Goal: Understand process/instructions: Learn about a topic

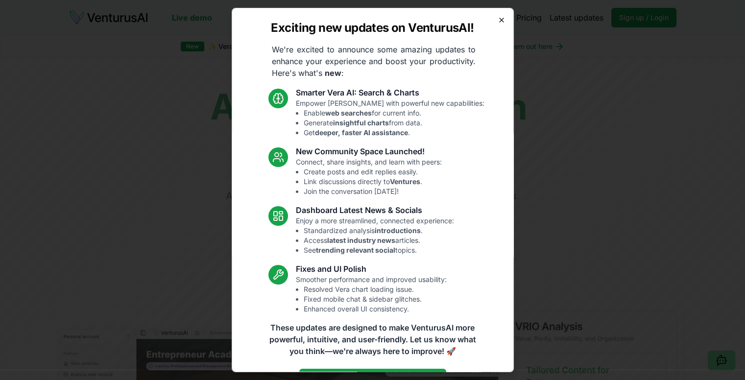
click at [497, 17] on icon "button" at bounding box center [501, 20] width 8 height 8
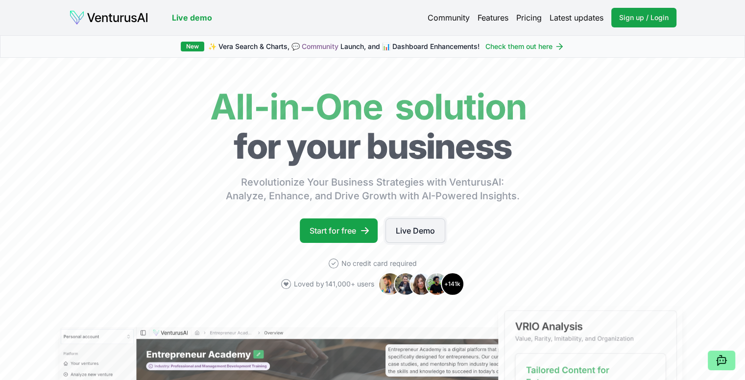
click at [407, 232] on link "Live Demo" at bounding box center [415, 230] width 60 height 24
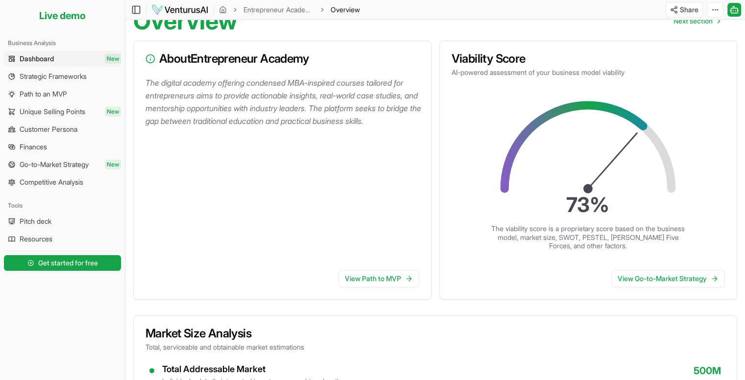
scroll to position [83, 0]
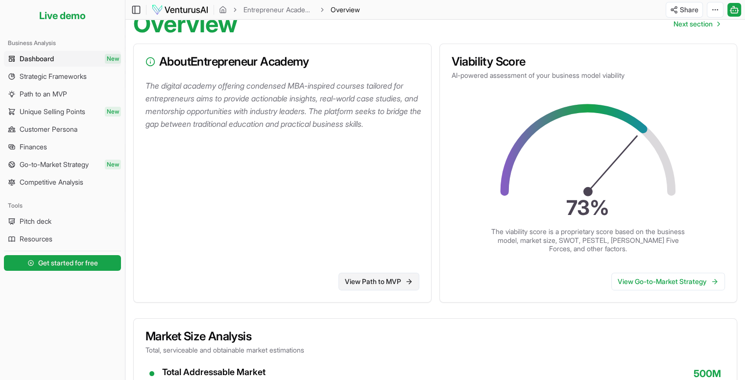
click at [382, 285] on link "View Path to MVP" at bounding box center [378, 282] width 81 height 18
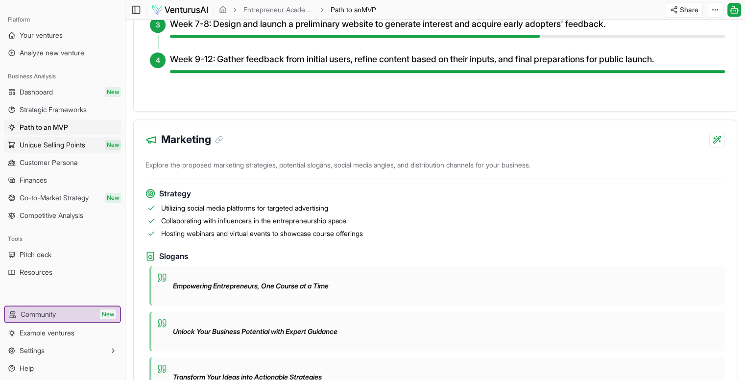
scroll to position [492, 0]
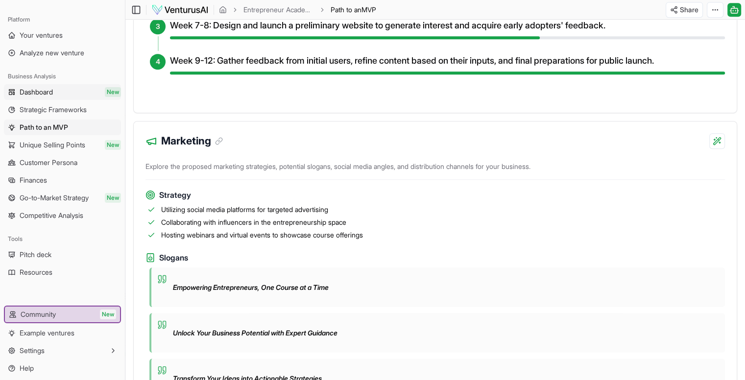
click at [56, 87] on link "Dashboard New" at bounding box center [62, 92] width 117 height 16
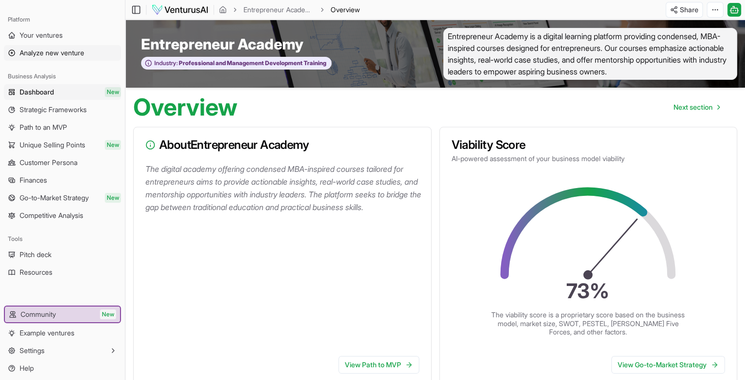
click at [64, 58] on link "Analyze new venture" at bounding box center [62, 53] width 117 height 16
